Goal: Information Seeking & Learning: Learn about a topic

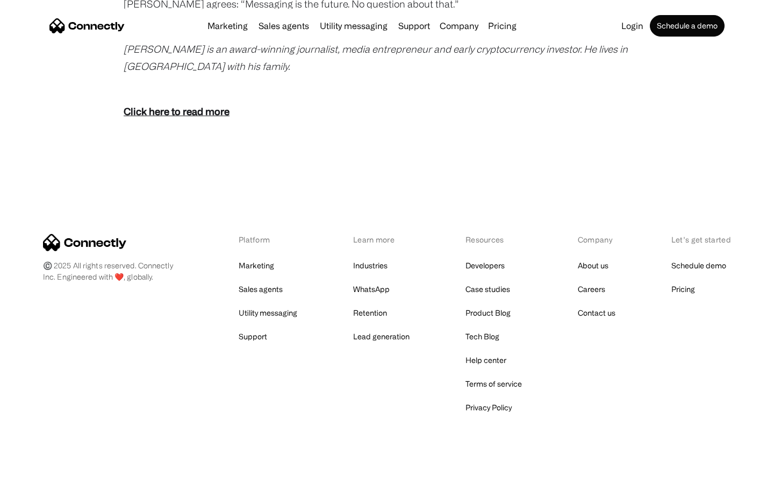
scroll to position [2129, 0]
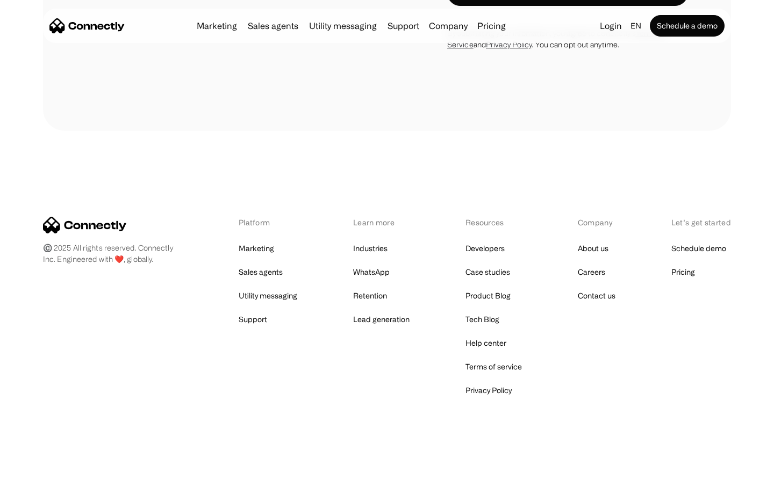
scroll to position [921, 0]
